Goal: Transaction & Acquisition: Purchase product/service

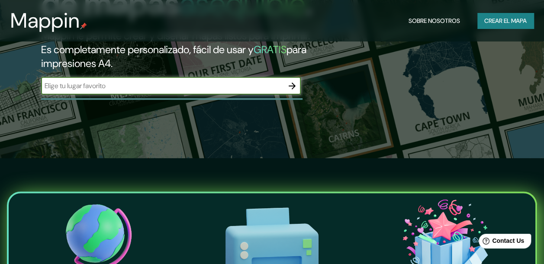
scroll to position [101, 0]
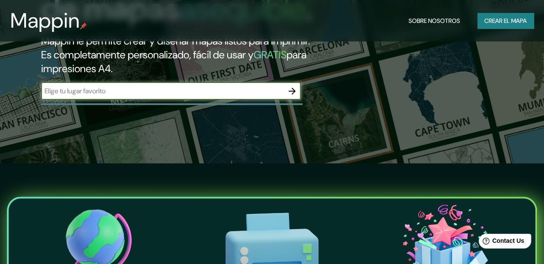
click at [289, 96] on icon "button" at bounding box center [292, 91] width 10 height 10
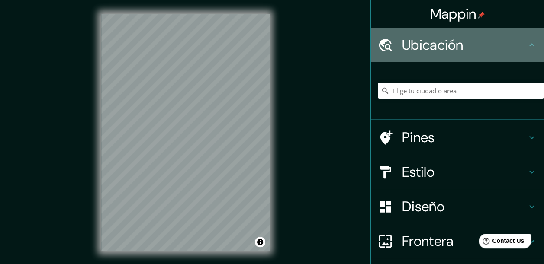
click at [508, 43] on h4 "Ubicación" at bounding box center [464, 44] width 125 height 17
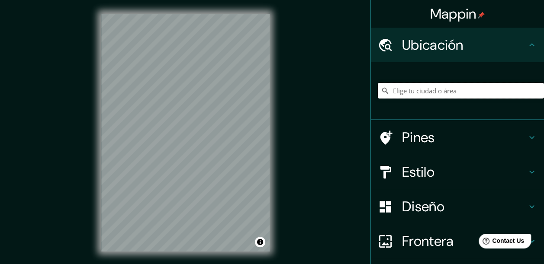
click at [443, 94] on input "Elige tu ciudad o área" at bounding box center [461, 91] width 166 height 16
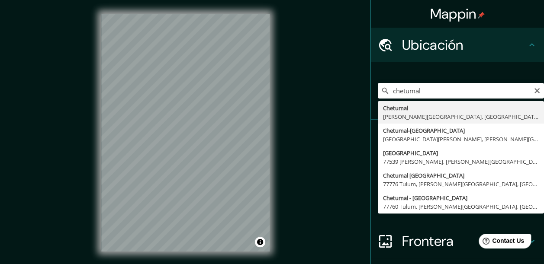
type input "Chetumal, [PERSON_NAME][GEOGRAPHIC_DATA], [GEOGRAPHIC_DATA]"
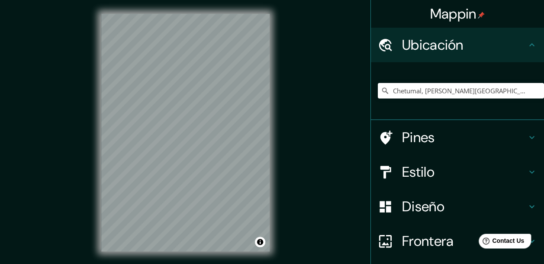
click at [465, 134] on h4 "Pines" at bounding box center [464, 137] width 125 height 17
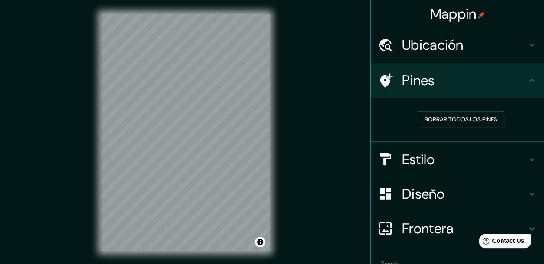
click at [497, 87] on h4 "Pines" at bounding box center [464, 80] width 125 height 17
click at [498, 156] on h4 "Estilo" at bounding box center [464, 159] width 125 height 17
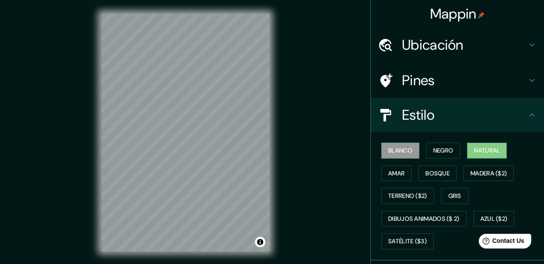
click at [476, 154] on font "Natural" at bounding box center [487, 150] width 26 height 11
click at [425, 169] on font "Bosque" at bounding box center [437, 173] width 24 height 11
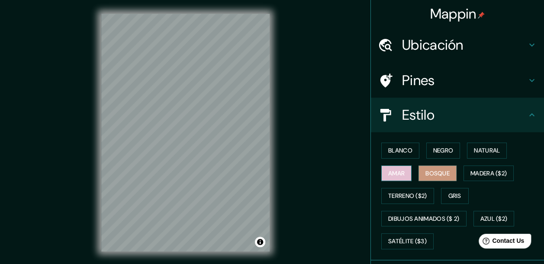
click at [388, 175] on font "Amar" at bounding box center [396, 173] width 16 height 11
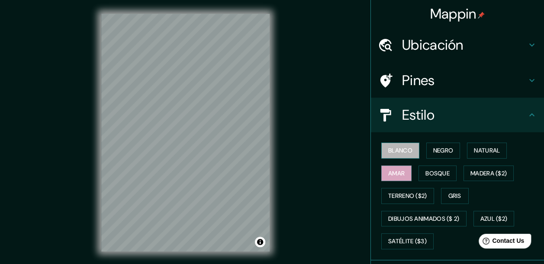
click at [398, 147] on font "Blanco" at bounding box center [400, 150] width 24 height 11
click at [436, 151] on font "Negro" at bounding box center [443, 150] width 20 height 11
click at [405, 146] on font "Blanco" at bounding box center [400, 150] width 24 height 11
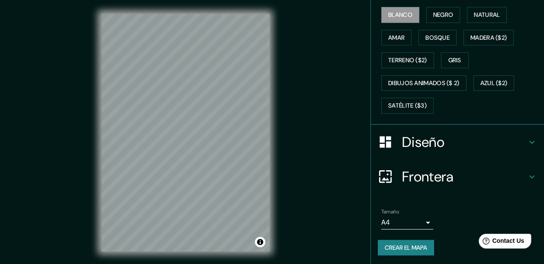
click at [433, 149] on h4 "Diseño" at bounding box center [464, 142] width 125 height 17
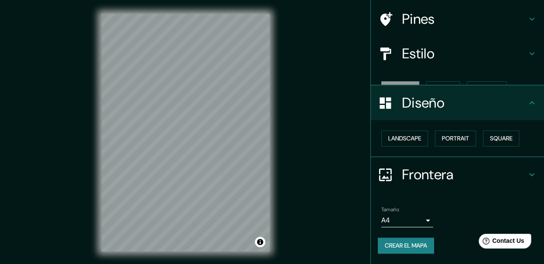
scroll to position [46, 0]
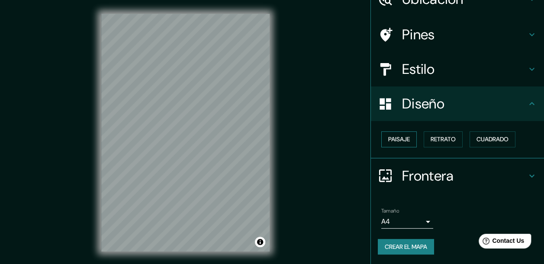
click at [403, 144] on button "Paisaje" at bounding box center [398, 139] width 35 height 16
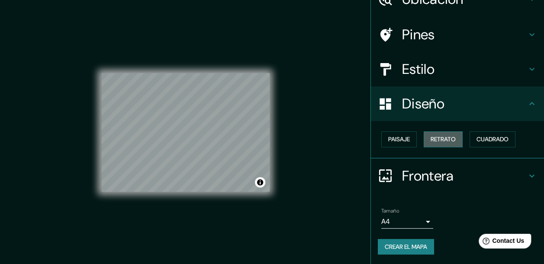
click at [430, 143] on font "Retrato" at bounding box center [442, 139] width 25 height 11
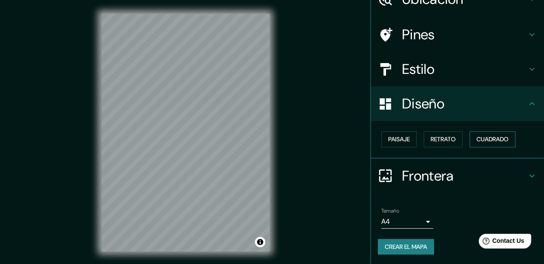
click at [482, 138] on font "Cuadrado" at bounding box center [492, 139] width 32 height 11
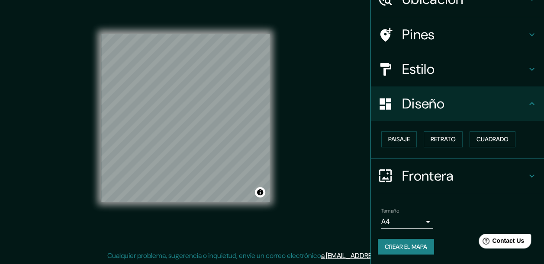
scroll to position [15, 0]
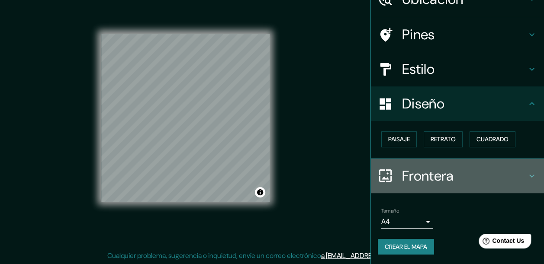
click at [426, 171] on h4 "Frontera" at bounding box center [464, 175] width 125 height 17
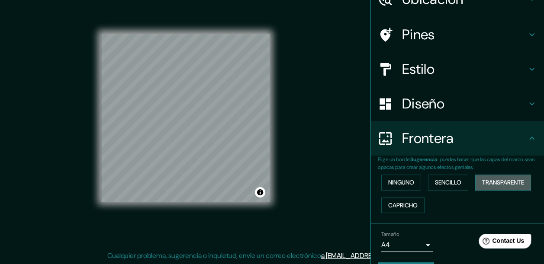
click at [488, 176] on button "Transparente" at bounding box center [503, 183] width 56 height 16
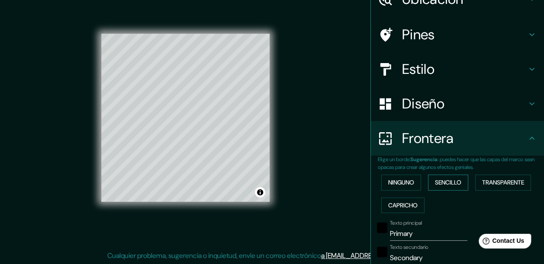
click at [450, 181] on font "Sencillo" at bounding box center [448, 182] width 26 height 11
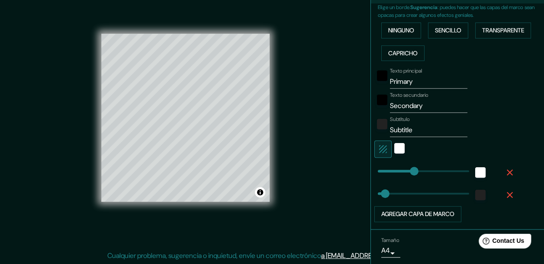
scroll to position [205, 0]
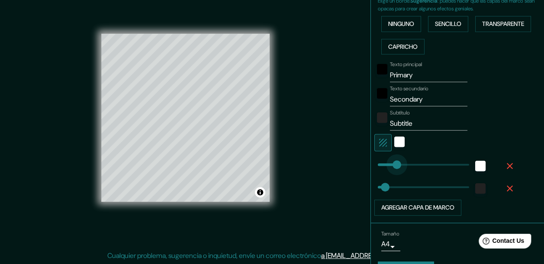
type input "0"
drag, startPoint x: 407, startPoint y: 167, endPoint x: 368, endPoint y: 171, distance: 40.0
type input "0"
drag, startPoint x: 376, startPoint y: 185, endPoint x: 354, endPoint y: 180, distance: 22.9
type input "75"
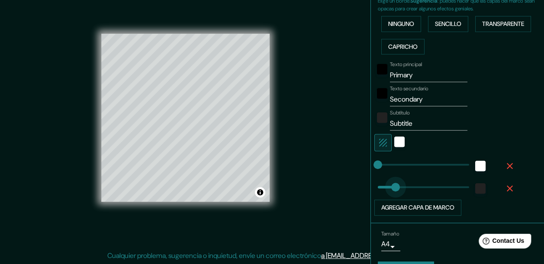
drag, startPoint x: 371, startPoint y: 186, endPoint x: 388, endPoint y: 188, distance: 17.9
type input "55"
drag, startPoint x: 388, startPoint y: 188, endPoint x: 384, endPoint y: 188, distance: 4.8
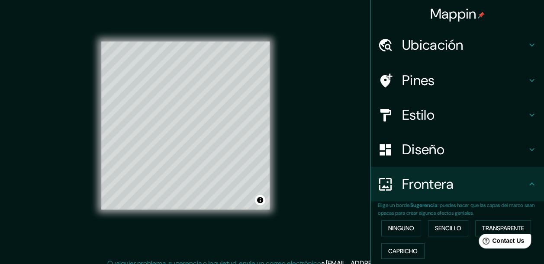
scroll to position [0, 0]
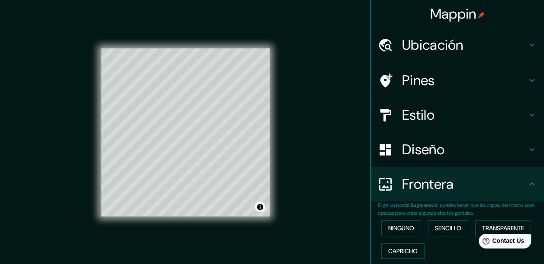
click at [437, 76] on h4 "Pines" at bounding box center [464, 80] width 125 height 17
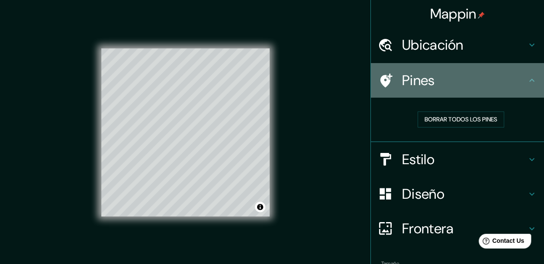
click at [447, 80] on h4 "Pines" at bounding box center [464, 80] width 125 height 17
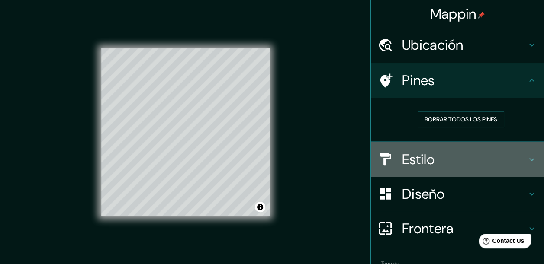
click at [414, 155] on h4 "Estilo" at bounding box center [464, 159] width 125 height 17
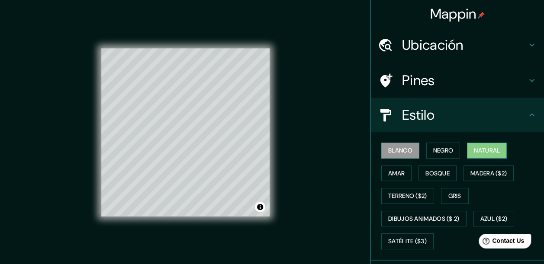
click at [474, 154] on font "Natural" at bounding box center [487, 150] width 26 height 11
click at [391, 151] on font "Blanco" at bounding box center [400, 150] width 24 height 11
click at [433, 147] on font "Negro" at bounding box center [443, 150] width 20 height 11
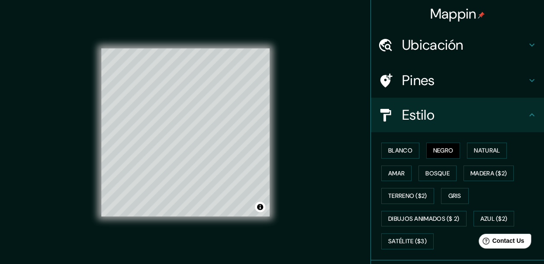
click at [460, 148] on div "Blanco Negro Natural Amar Bosque Madera ($2) Terreno ($2) Gris Dibujos animados…" at bounding box center [461, 196] width 166 height 114
click at [479, 155] on font "Natural" at bounding box center [487, 150] width 26 height 11
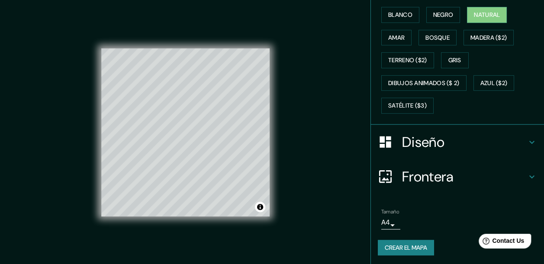
click at [411, 148] on h4 "Diseño" at bounding box center [464, 142] width 125 height 17
type input "55"
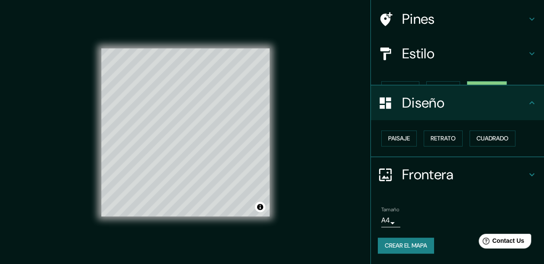
scroll to position [46, 0]
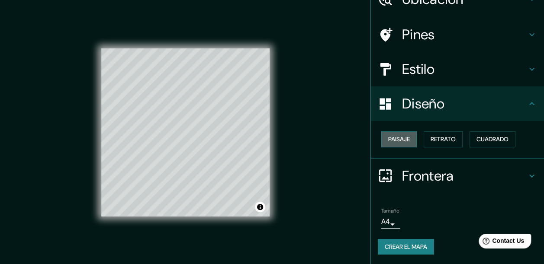
click at [397, 143] on font "Paisaje" at bounding box center [399, 139] width 22 height 11
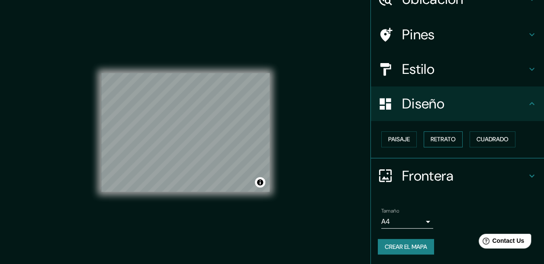
click at [430, 141] on font "Retrato" at bounding box center [442, 139] width 25 height 11
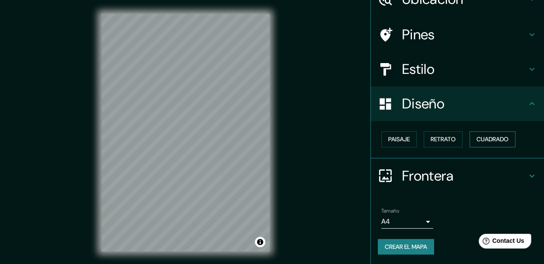
click at [476, 138] on font "Cuadrado" at bounding box center [492, 139] width 32 height 11
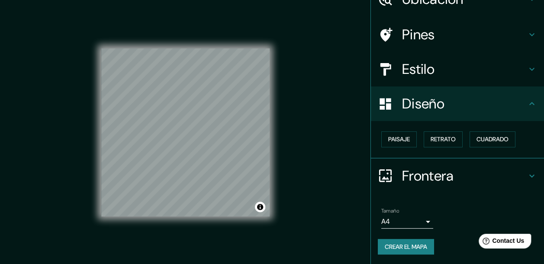
click at [405, 179] on h4 "Frontera" at bounding box center [464, 175] width 125 height 17
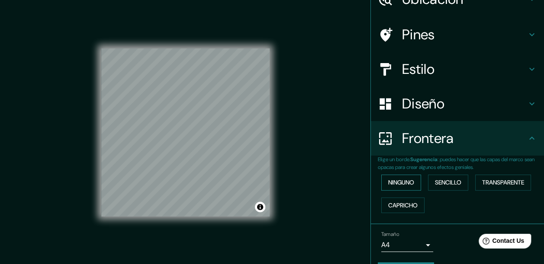
click at [410, 181] on button "Ninguno" at bounding box center [401, 183] width 40 height 16
click at [435, 183] on font "Sencillo" at bounding box center [448, 182] width 26 height 11
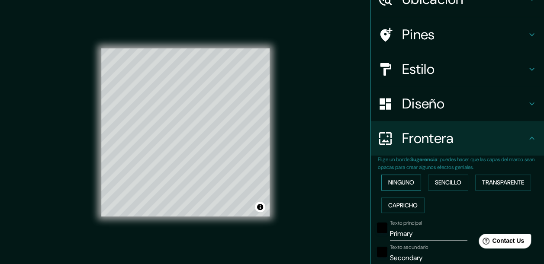
click at [399, 180] on font "Ninguno" at bounding box center [401, 182] width 26 height 11
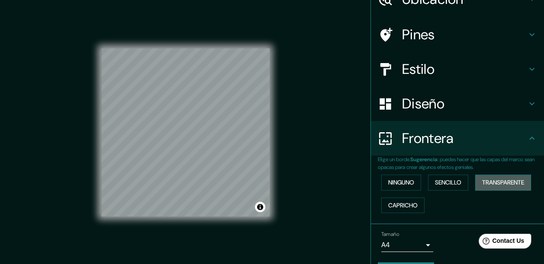
click at [485, 187] on font "Transparente" at bounding box center [503, 182] width 42 height 11
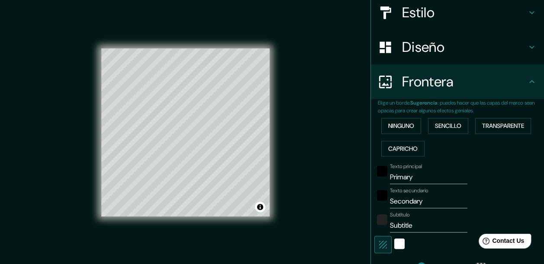
scroll to position [118, 0]
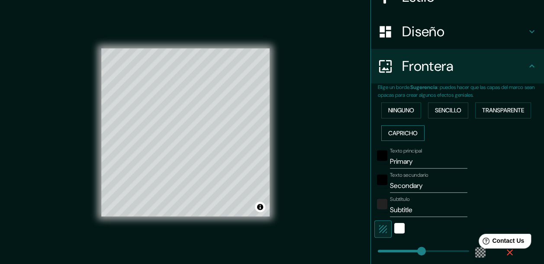
click at [397, 132] on font "Capricho" at bounding box center [402, 133] width 29 height 11
type input "20"
drag, startPoint x: 394, startPoint y: 251, endPoint x: 375, endPoint y: 252, distance: 18.6
type input "31"
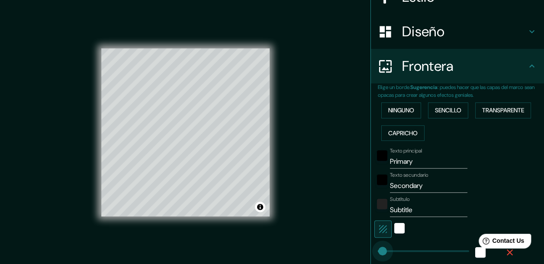
type input "16"
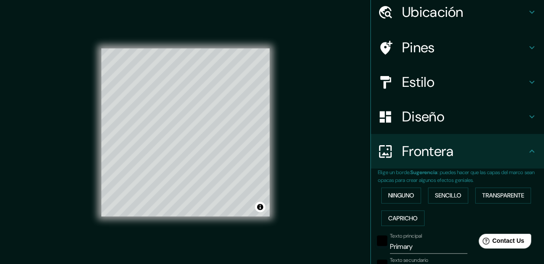
scroll to position [0, 0]
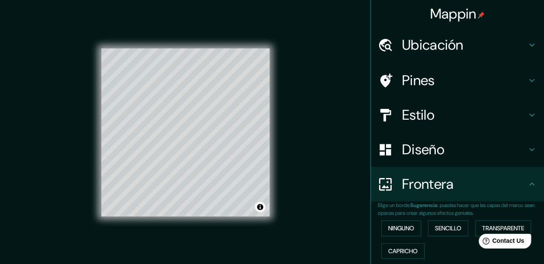
click at [410, 112] on h4 "Estilo" at bounding box center [464, 114] width 125 height 17
type input "31"
type input "16"
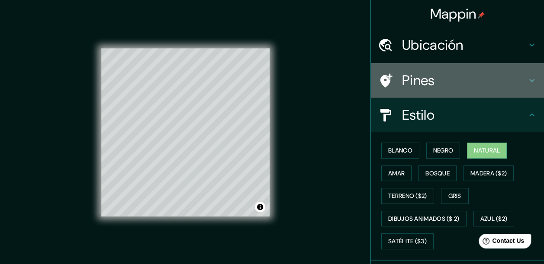
click at [420, 83] on h4 "Pines" at bounding box center [464, 80] width 125 height 17
type input "31"
type input "16"
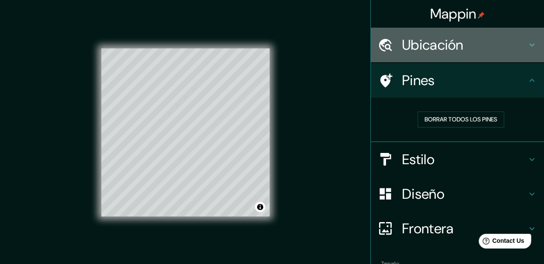
click at [424, 55] on div "Ubicación" at bounding box center [457, 45] width 173 height 35
type input "31"
type input "16"
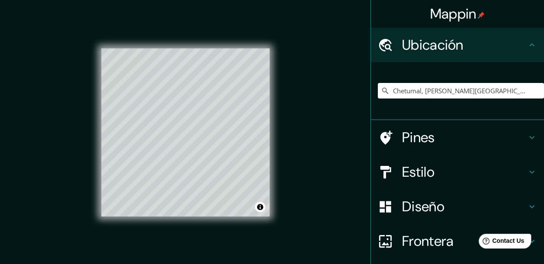
click at [328, 129] on div "Mappin Ubicación Chetumal, [PERSON_NAME][GEOGRAPHIC_DATA], [GEOGRAPHIC_DATA] Pi…" at bounding box center [272, 139] width 544 height 279
click at [474, 97] on input "Chetumal, [PERSON_NAME][GEOGRAPHIC_DATA], [GEOGRAPHIC_DATA]" at bounding box center [461, 91] width 166 height 16
drag, startPoint x: 487, startPoint y: 89, endPoint x: 381, endPoint y: 97, distance: 105.9
click at [381, 97] on input "Chetumal, [PERSON_NAME][GEOGRAPHIC_DATA], [GEOGRAPHIC_DATA]" at bounding box center [461, 91] width 166 height 16
